Goal: Find specific page/section: Find specific page/section

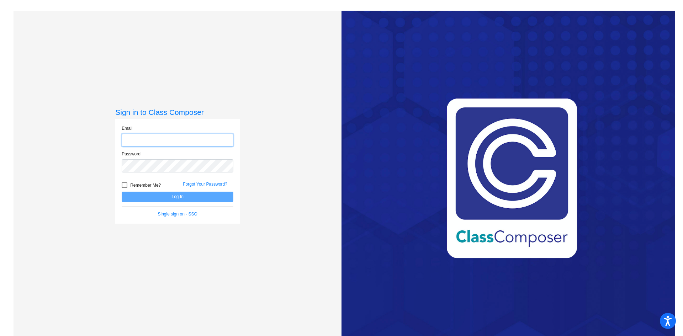
type input "[EMAIL_ADDRESS][PERSON_NAME][DOMAIN_NAME]"
click at [214, 194] on button "Log In" at bounding box center [178, 197] width 112 height 10
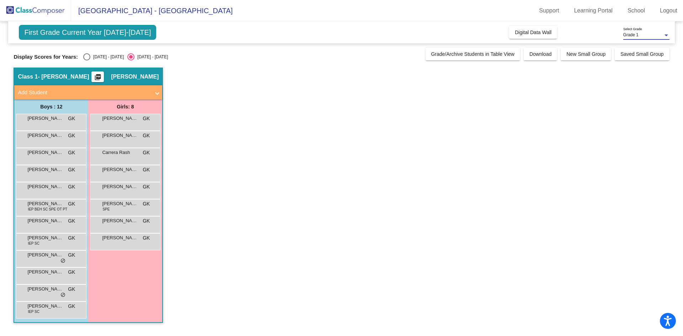
click at [665, 34] on div at bounding box center [666, 35] width 6 height 5
click at [664, 34] on span "Grade 1" at bounding box center [646, 35] width 46 height 13
click at [638, 8] on link "School" at bounding box center [636, 10] width 29 height 11
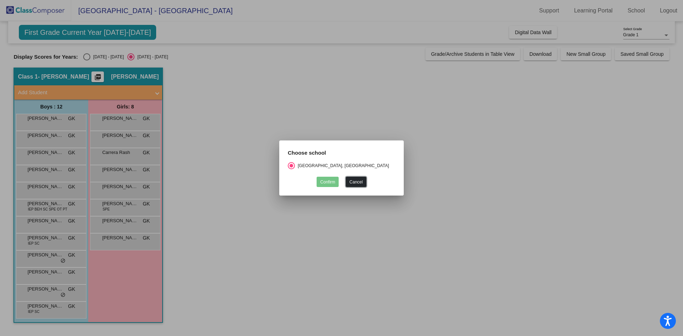
click at [353, 179] on button "Cancel" at bounding box center [356, 182] width 20 height 10
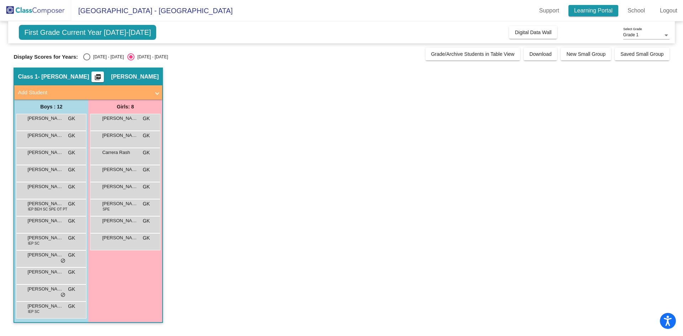
click at [581, 13] on link "Learning Portal" at bounding box center [593, 10] width 50 height 11
